Goal: Transaction & Acquisition: Subscribe to service/newsletter

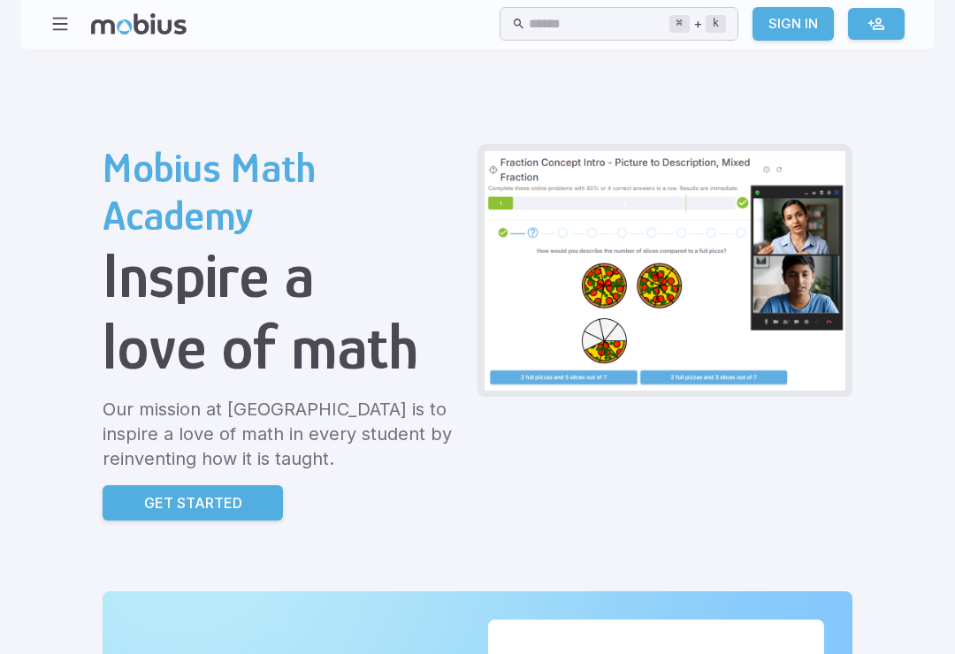
click at [103, 489] on link "Get Started" at bounding box center [193, 502] width 180 height 35
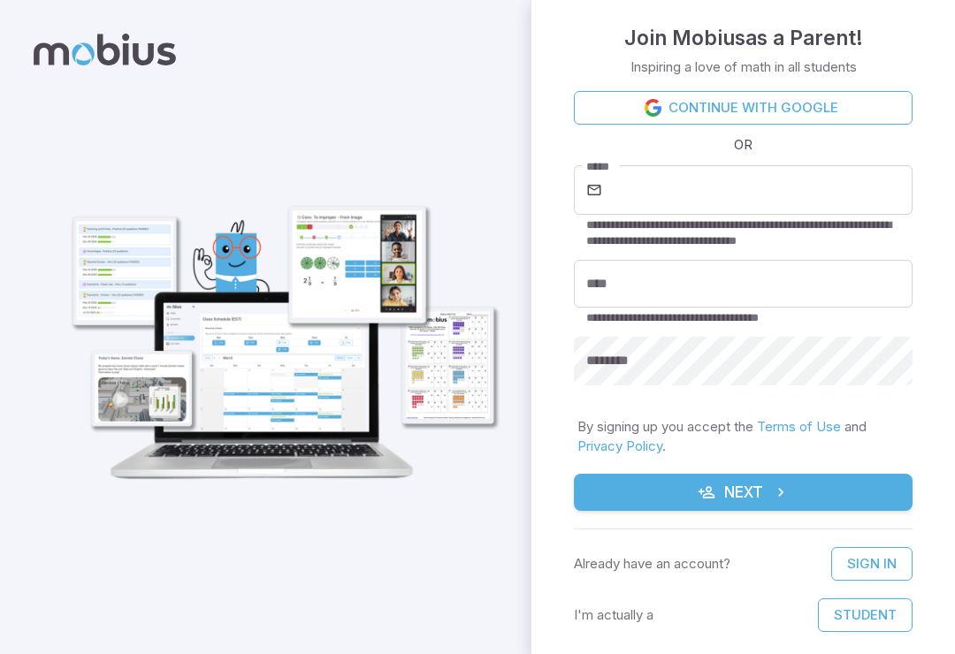
scroll to position [21, 0]
click at [863, 619] on button "Student" at bounding box center [865, 615] width 95 height 34
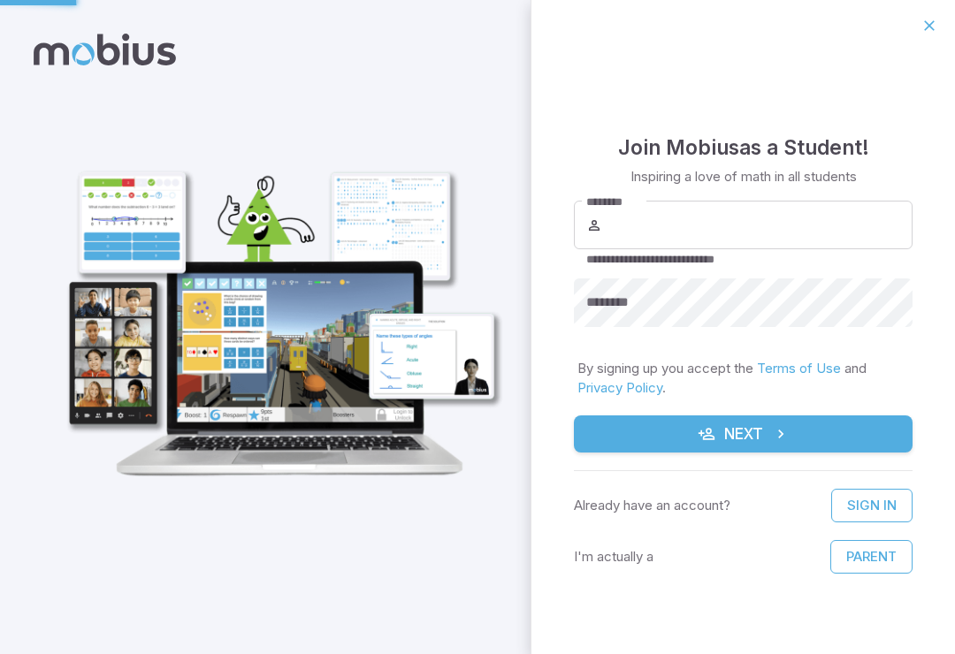
scroll to position [0, 0]
click at [869, 568] on button "Parent" at bounding box center [871, 557] width 82 height 34
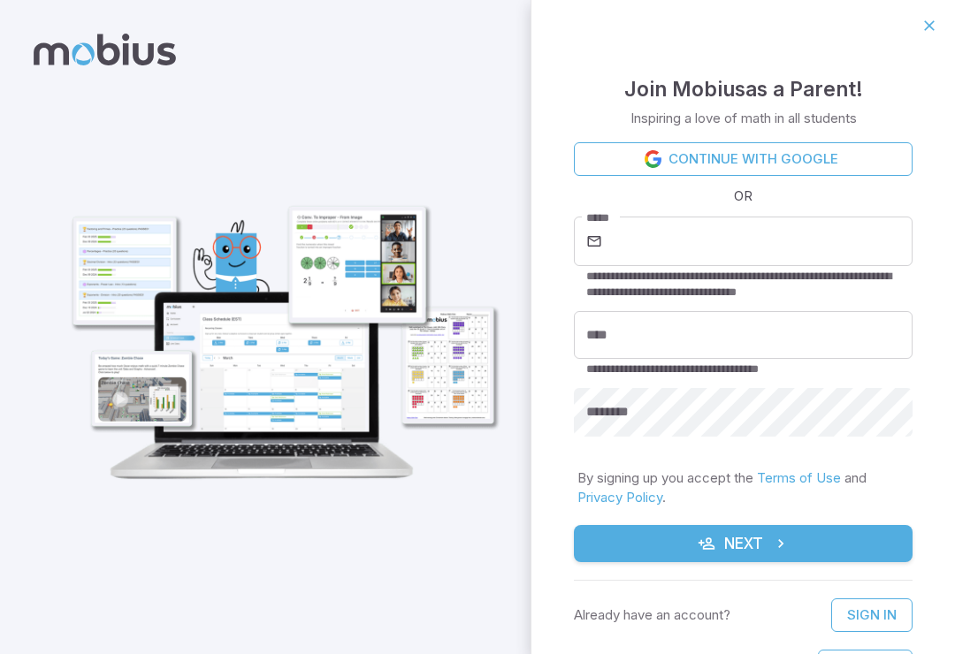
click at [806, 133] on div "**********" at bounding box center [742, 378] width 423 height 654
click at [837, 172] on link "Continue with Google" at bounding box center [743, 159] width 339 height 34
